Goal: Book appointment/travel/reservation

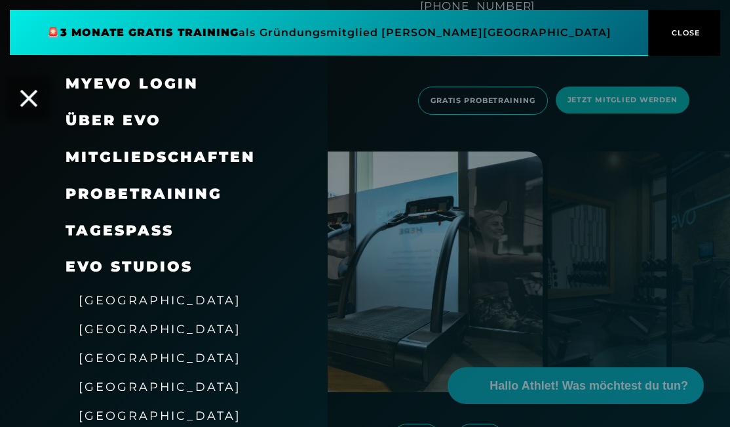
click at [31, 102] on icon at bounding box center [28, 98] width 17 height 17
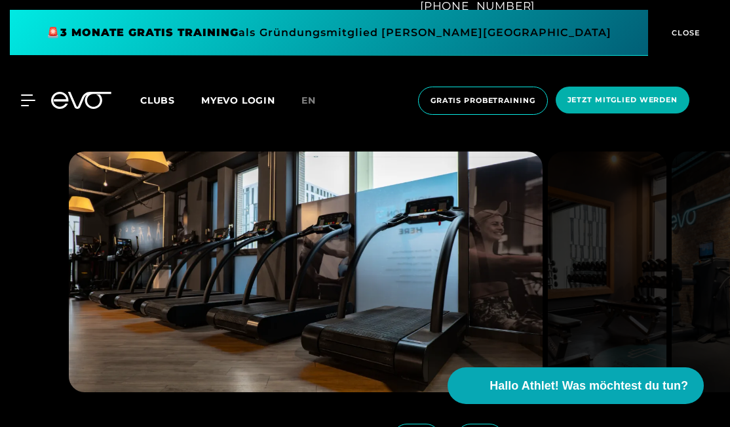
click at [90, 102] on icon at bounding box center [81, 100] width 60 height 17
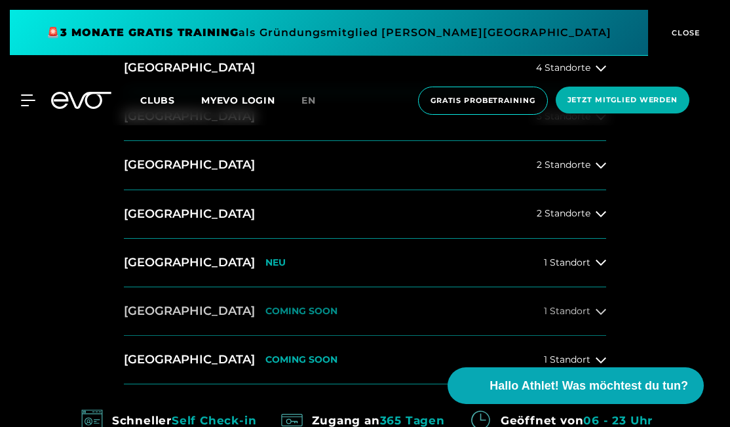
click at [264, 305] on button "[GEOGRAPHIC_DATA] COMING SOON 1 Standort" at bounding box center [365, 311] width 482 height 49
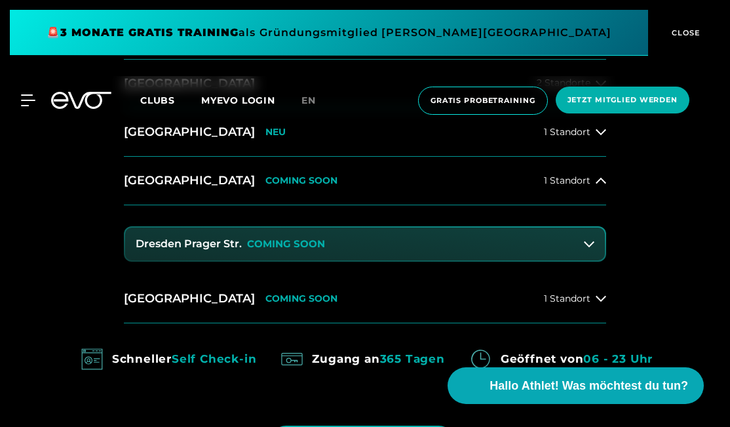
click at [336, 242] on button "Dresden Prager Str. COMING SOON" at bounding box center [365, 243] width 480 height 33
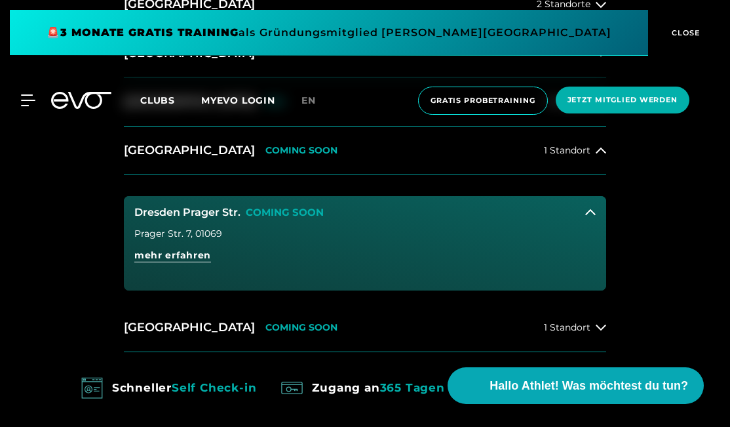
scroll to position [676, 0]
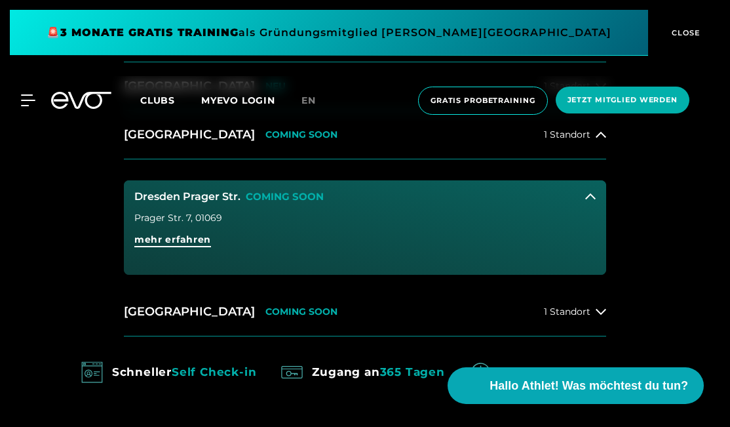
click at [190, 240] on span "mehr erfahren" at bounding box center [172, 240] width 77 height 14
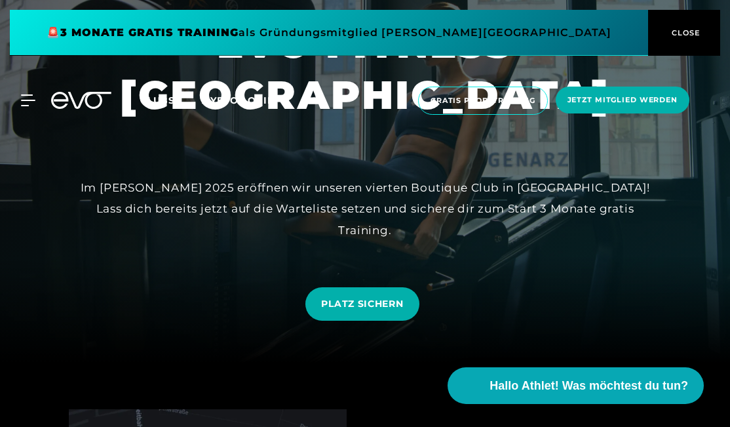
scroll to position [94, 0]
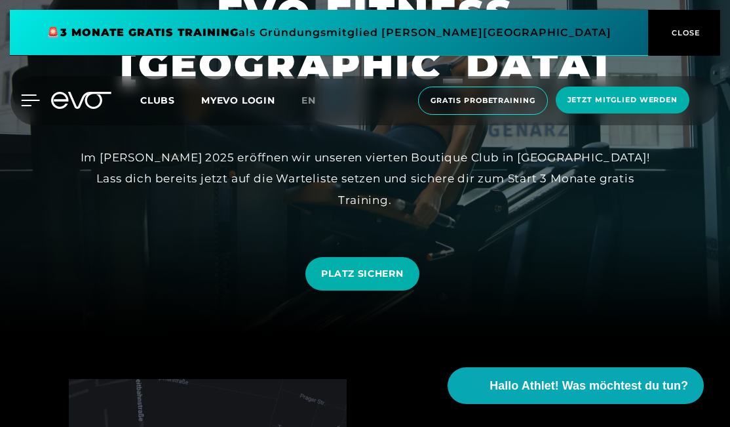
click at [32, 104] on icon at bounding box center [30, 100] width 19 height 12
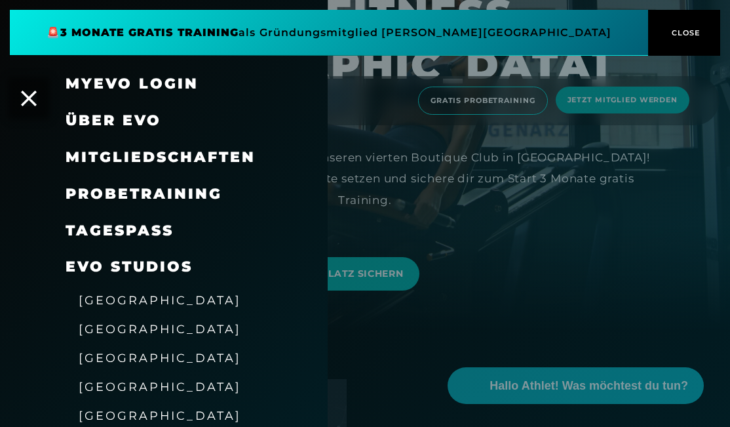
click at [32, 104] on icon at bounding box center [29, 98] width 16 height 16
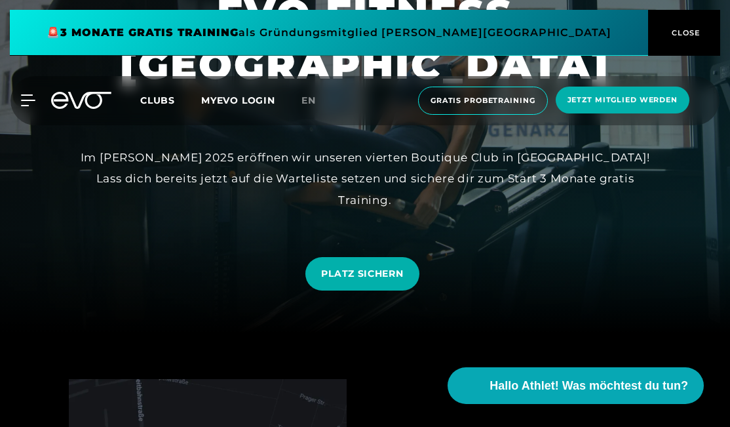
click at [70, 102] on icon at bounding box center [81, 100] width 60 height 17
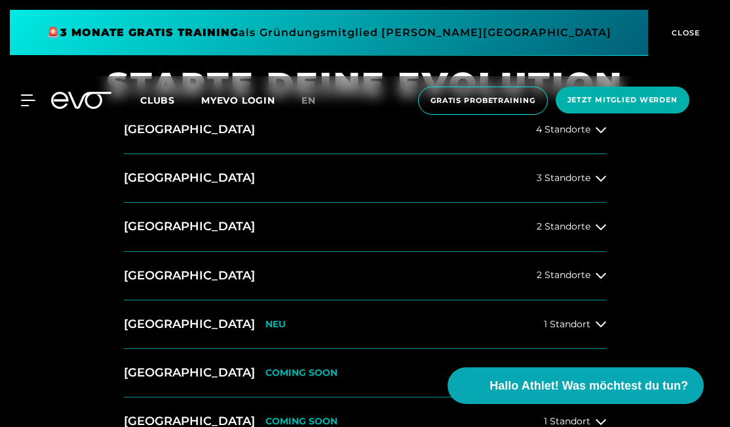
scroll to position [438, 0]
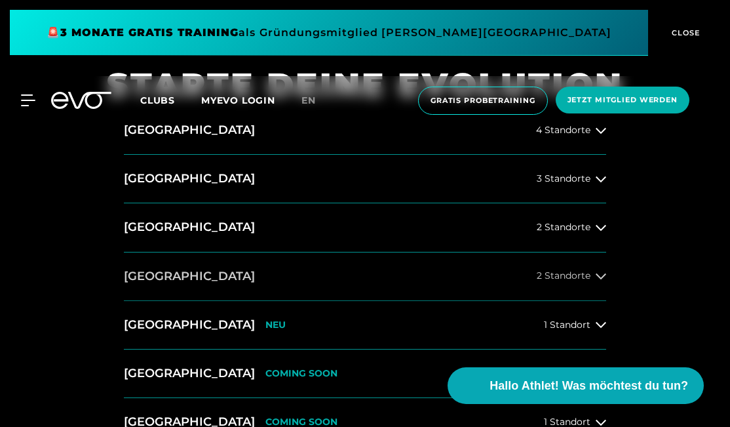
click at [184, 282] on button "[GEOGRAPHIC_DATA] 2 Standorte" at bounding box center [365, 276] width 482 height 49
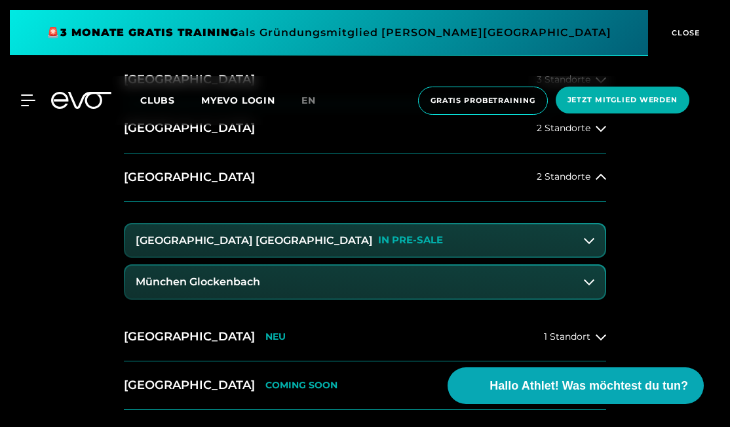
scroll to position [536, 0]
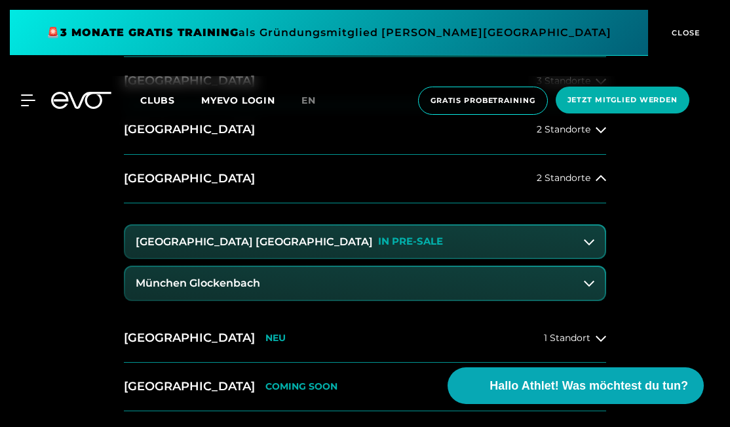
click at [214, 283] on h3 "München Glockenbach" at bounding box center [198, 283] width 125 height 12
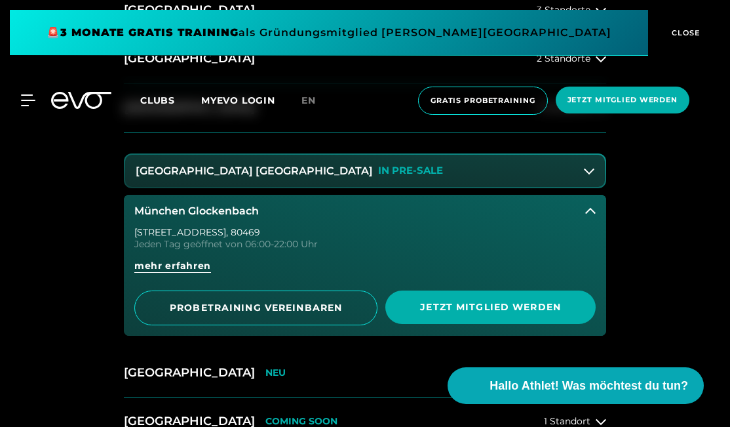
scroll to position [605, 0]
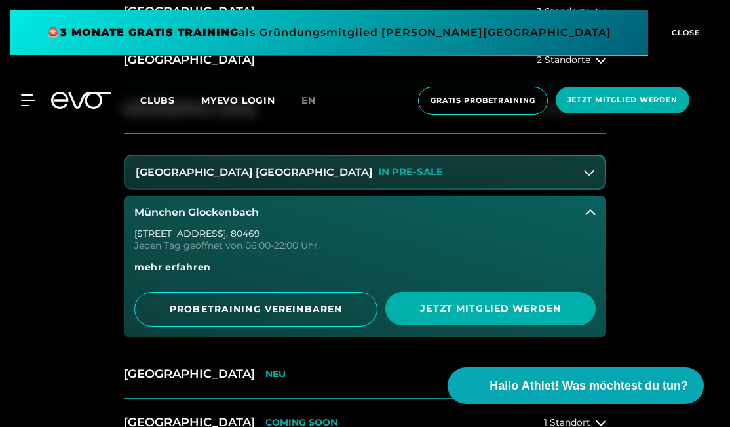
click at [241, 298] on span "PROBETRAINING VEREINBAREN" at bounding box center [255, 309] width 243 height 35
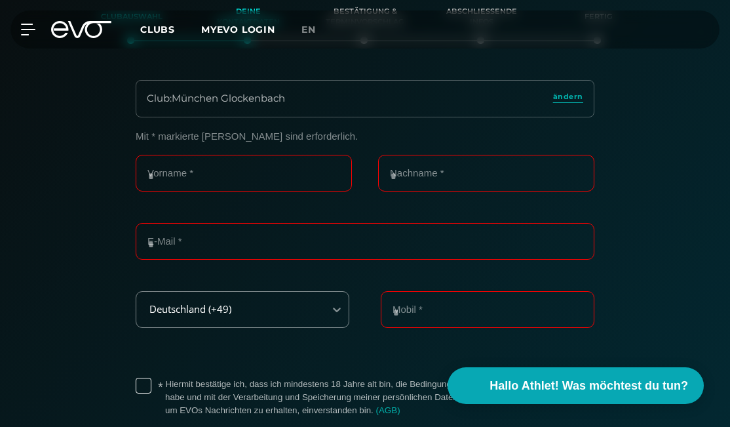
scroll to position [221, 0]
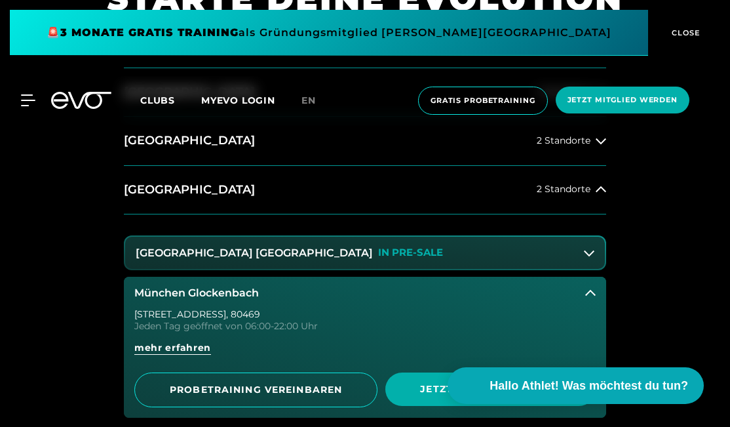
scroll to position [526, 0]
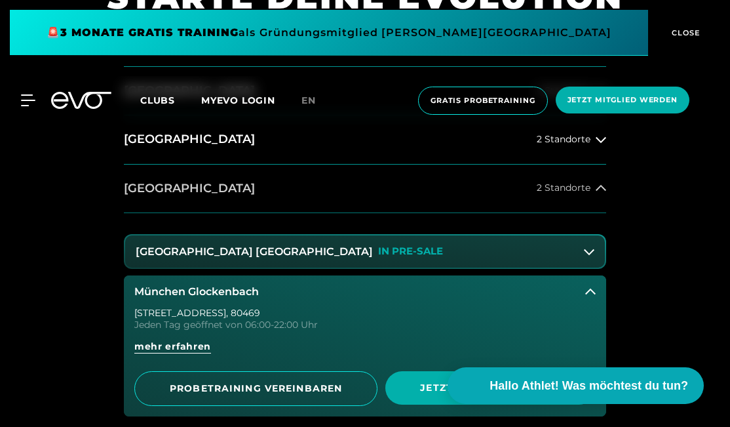
click at [215, 195] on button "[GEOGRAPHIC_DATA] 2 Standorte" at bounding box center [365, 189] width 482 height 49
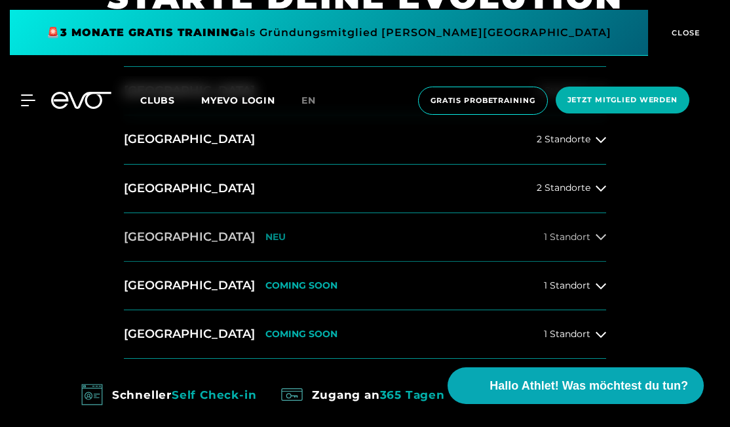
click at [201, 233] on div "Wiesbaden NEU" at bounding box center [205, 237] width 162 height 16
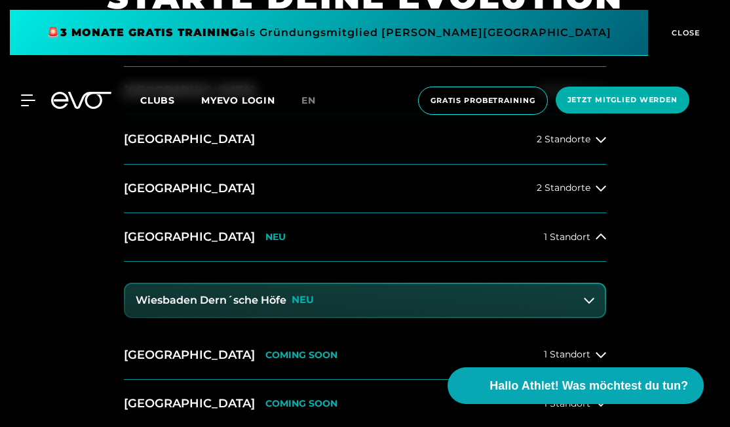
click at [245, 295] on h3 "Wiesbaden Dern´sche Höfe" at bounding box center [211, 300] width 151 height 12
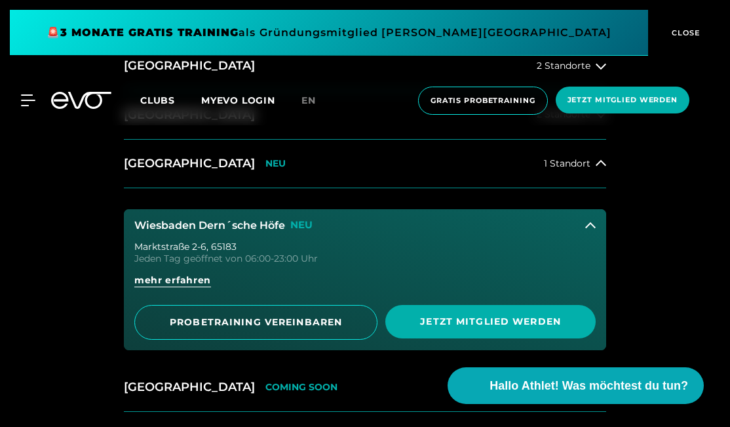
scroll to position [601, 0]
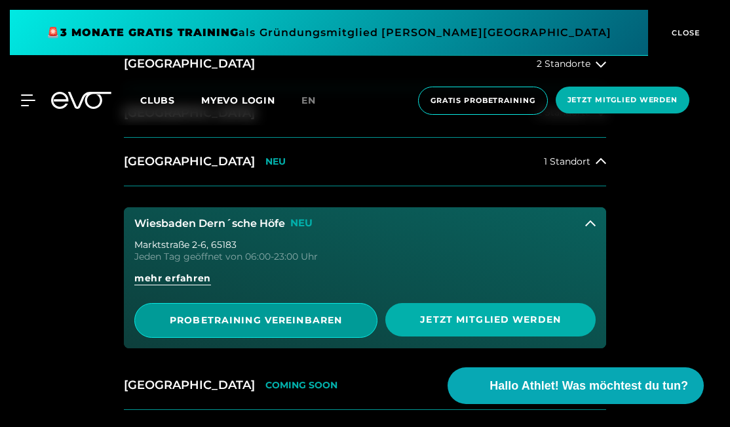
click at [247, 305] on span "PROBETRAINING VEREINBAREN" at bounding box center [255, 320] width 243 height 35
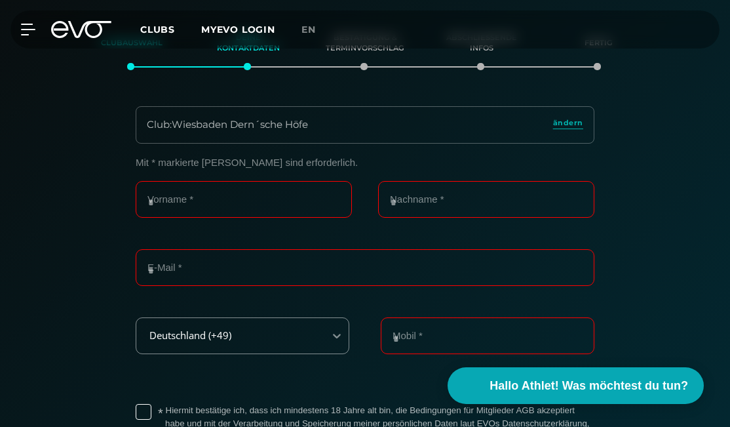
scroll to position [211, 0]
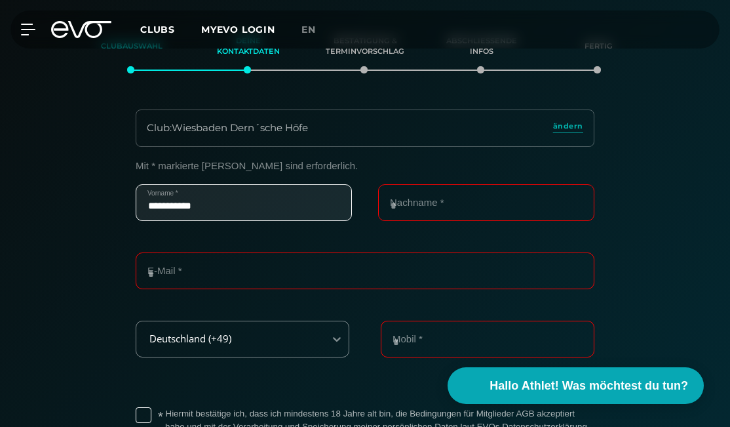
type input "**********"
click at [190, 201] on input "**********" at bounding box center [244, 202] width 216 height 37
